Goal: Task Accomplishment & Management: Check status

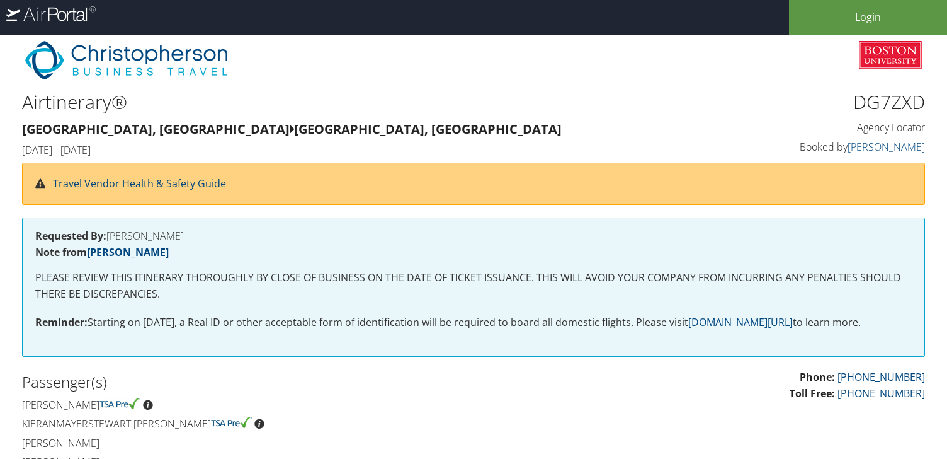
scroll to position [760, 0]
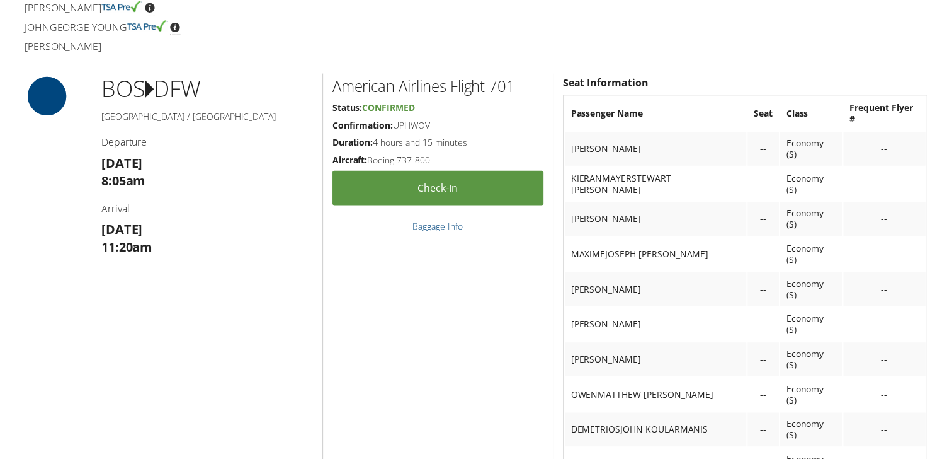
click at [438, 183] on link "Check-in" at bounding box center [438, 188] width 212 height 35
click at [103, 146] on h4 "Departure" at bounding box center [206, 142] width 213 height 14
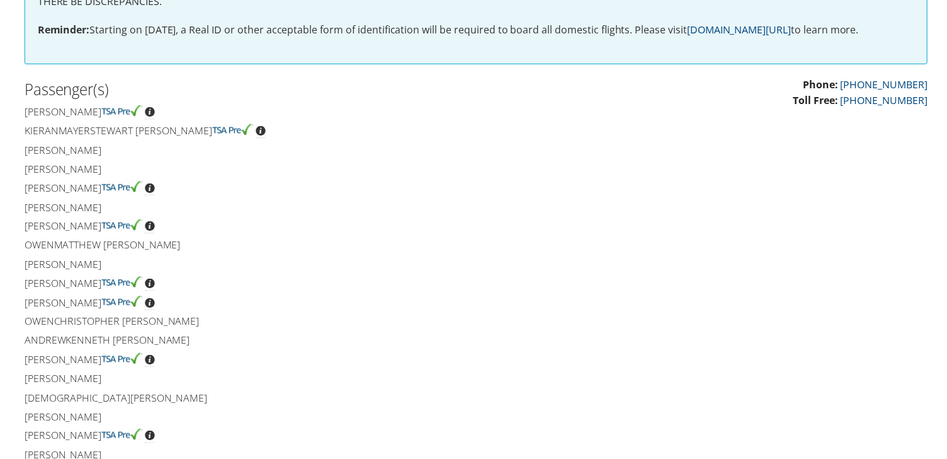
scroll to position [289, 0]
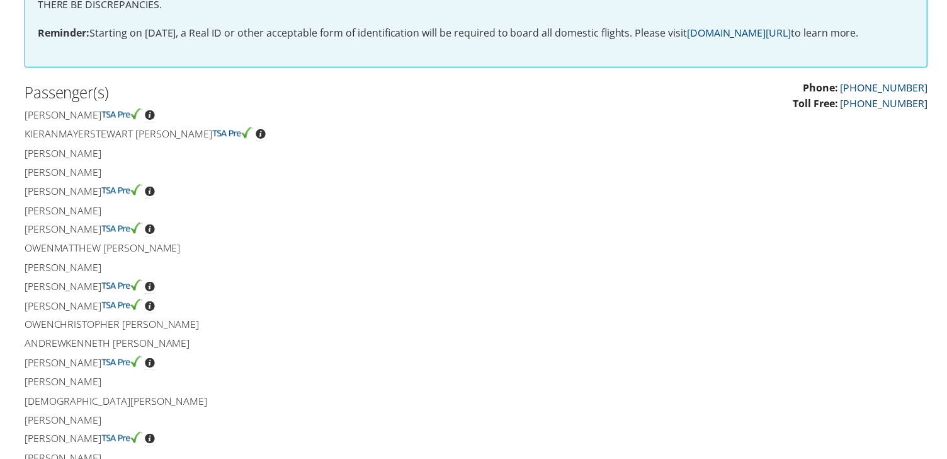
click at [140, 114] on img at bounding box center [120, 113] width 41 height 11
click at [137, 133] on h4 "Kieranmayerstewart [PERSON_NAME]" at bounding box center [244, 134] width 445 height 14
click at [130, 196] on h4 "[PERSON_NAME]" at bounding box center [244, 192] width 445 height 14
click at [116, 224] on h4 "[PERSON_NAME]" at bounding box center [244, 230] width 445 height 14
click at [118, 283] on h4 "[PERSON_NAME]" at bounding box center [244, 287] width 445 height 14
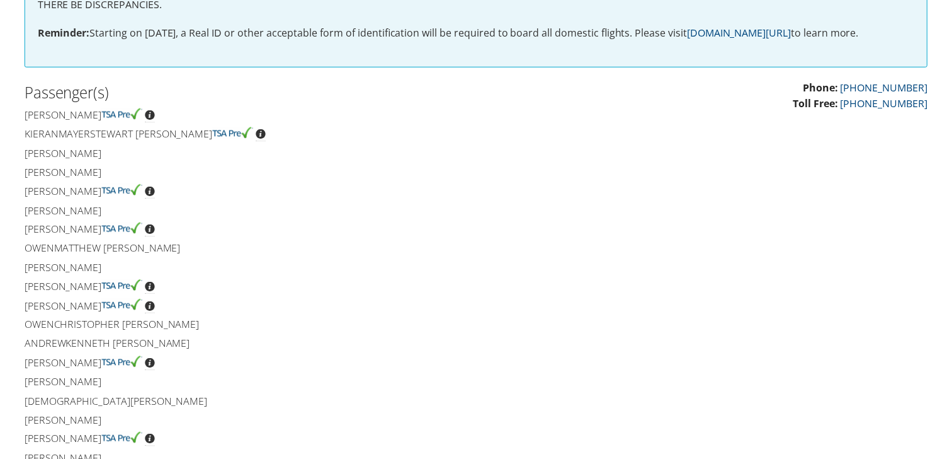
click at [118, 300] on h4 "[PERSON_NAME]" at bounding box center [244, 307] width 445 height 14
click at [111, 362] on h4 "[PERSON_NAME]" at bounding box center [244, 364] width 445 height 14
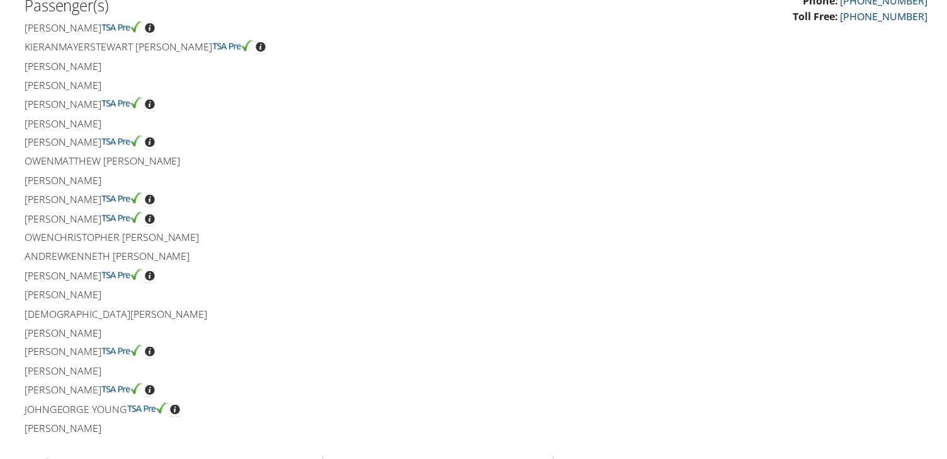
scroll to position [397, 0]
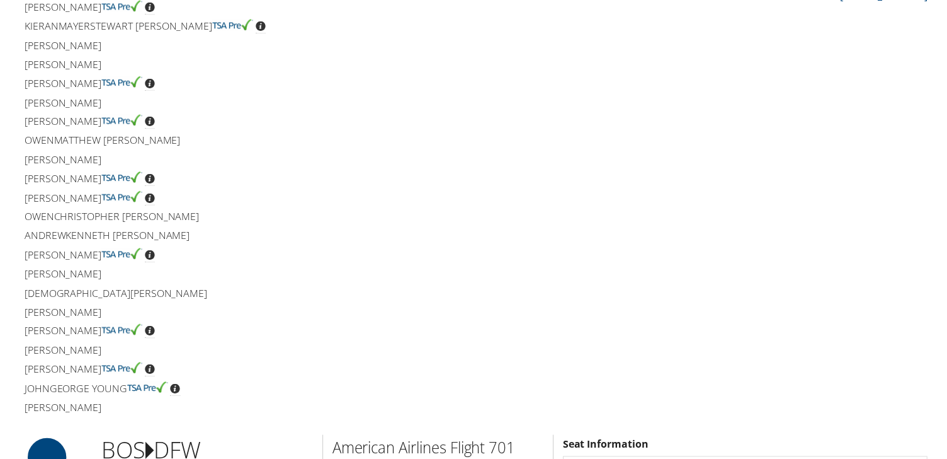
click at [93, 329] on h4 "[PERSON_NAME]" at bounding box center [244, 332] width 445 height 14
click at [107, 375] on h4 "[PERSON_NAME]" at bounding box center [244, 370] width 445 height 14
click at [107, 388] on h4 "Johngeorge Young" at bounding box center [244, 390] width 445 height 14
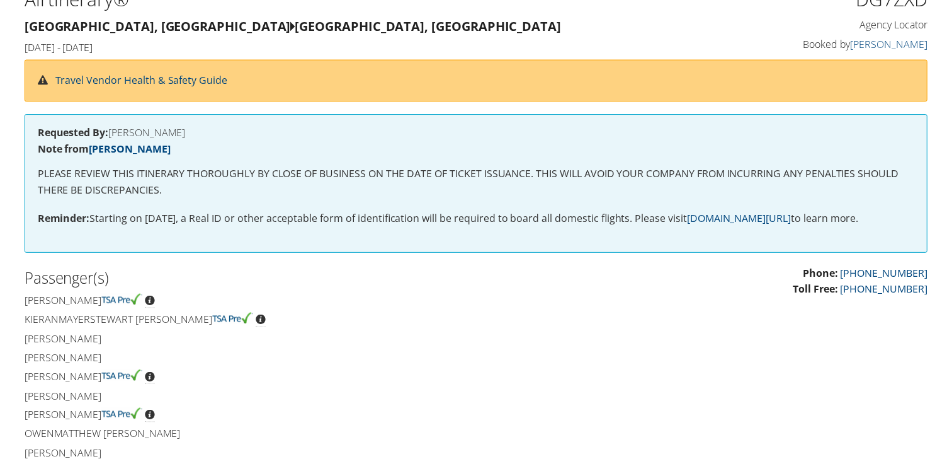
scroll to position [0, 0]
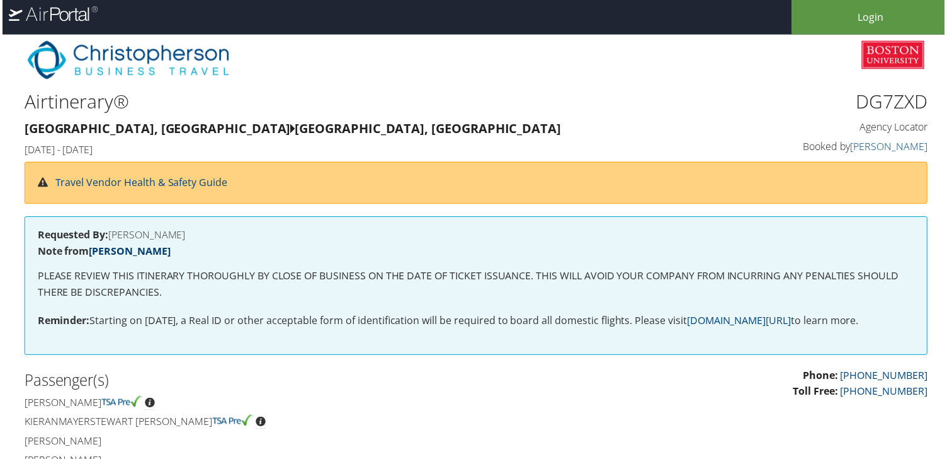
click at [116, 251] on link "[PERSON_NAME]" at bounding box center [128, 252] width 82 height 14
drag, startPoint x: 246, startPoint y: 274, endPoint x: 387, endPoint y: 274, distance: 141.7
click at [387, 275] on p "PLEASE REVIEW THIS ITINERARY THOROUGHLY BY CLOSE OF BUSINESS ON THE DATE OF TIC…" at bounding box center [476, 286] width 882 height 32
click at [387, 274] on p "PLEASE REVIEW THIS ITINERARY THOROUGHLY BY CLOSE OF BUSINESS ON THE DATE OF TIC…" at bounding box center [476, 286] width 882 height 32
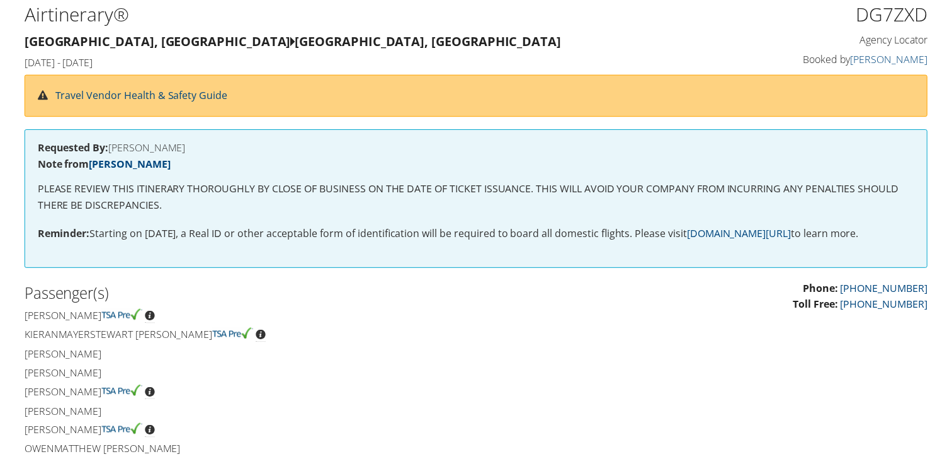
scroll to position [88, 0]
click at [761, 234] on link "[DOMAIN_NAME][URL]" at bounding box center [740, 234] width 105 height 14
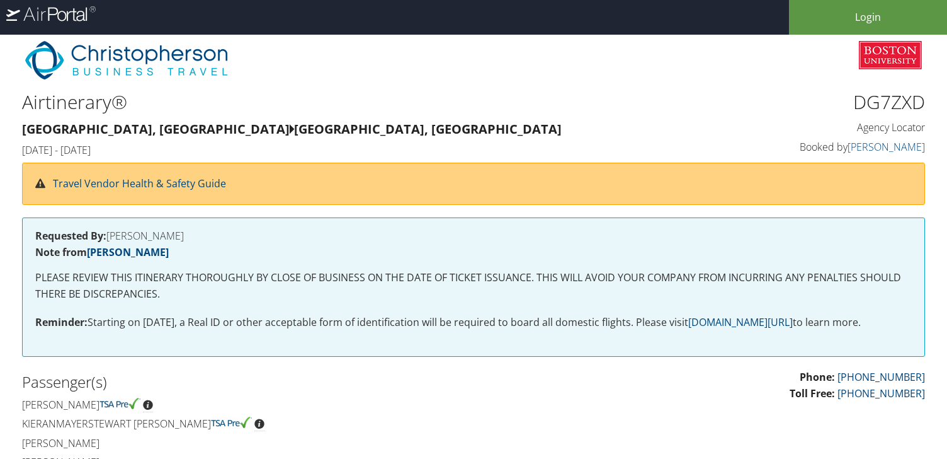
scroll to position [88, 0]
